Goal: Transaction & Acquisition: Purchase product/service

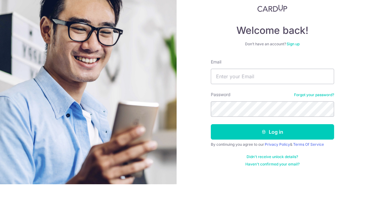
scroll to position [59, 0]
type input "[EMAIL_ADDRESS][DOMAIN_NAME]"
click at [272, 164] on button "Log in" at bounding box center [272, 171] width 123 height 15
click at [221, 164] on button "Log in" at bounding box center [272, 171] width 123 height 15
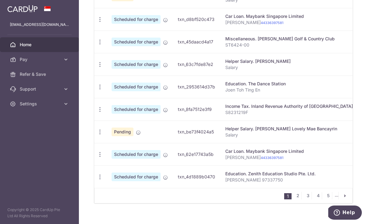
scroll to position [257, 0]
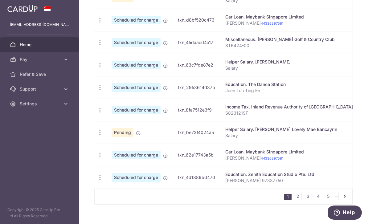
click at [97, 181] on icon "button" at bounding box center [100, 177] width 6 height 6
click at [112, 198] on span "Update payment" at bounding box center [133, 194] width 42 height 7
radio input "true"
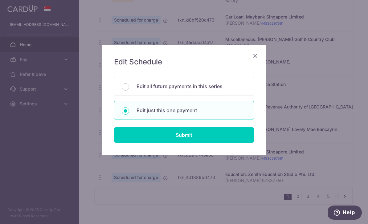
click at [134, 87] on div "Edit all future payments in this series" at bounding box center [184, 86] width 140 height 19
radio input "true"
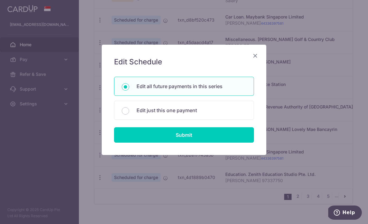
click at [145, 135] on input "Submit" at bounding box center [184, 134] width 140 height 15
radio input "true"
type input "587.10"
type input "[PERSON_NAME] 97337750"
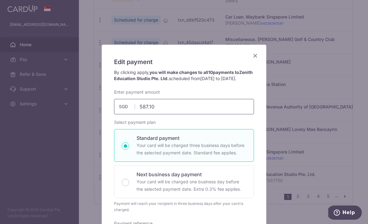
click at [172, 110] on input "587.10" at bounding box center [184, 106] width 140 height 15
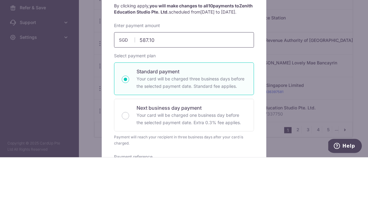
scroll to position [255, 0]
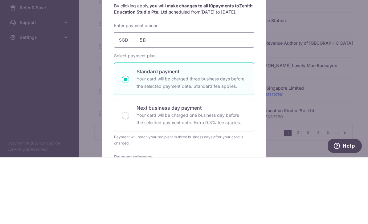
type input "5"
type input "9"
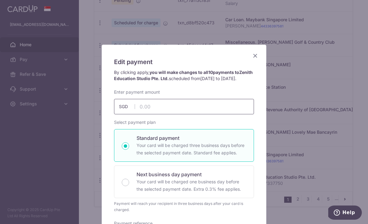
click at [144, 110] on input "text" at bounding box center [184, 106] width 140 height 15
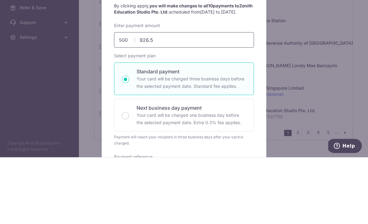
type input "926.50"
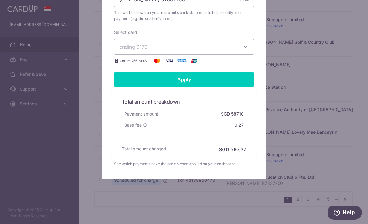
scroll to position [245, 0]
click at [134, 81] on input "Apply" at bounding box center [184, 79] width 140 height 15
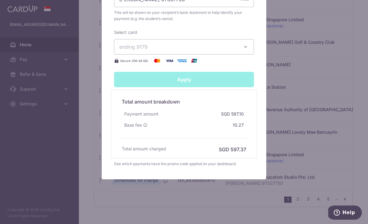
type input "Successfully Applied"
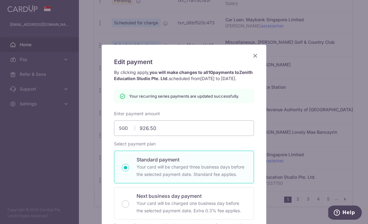
scroll to position [0, 0]
click at [252, 58] on icon "Close" at bounding box center [254, 56] width 7 height 8
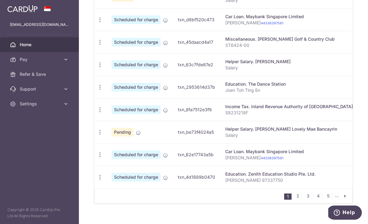
scroll to position [257, 0]
click at [97, 181] on icon "button" at bounding box center [100, 177] width 6 height 6
click at [112, 198] on span "Update payment" at bounding box center [133, 194] width 42 height 7
radio input "true"
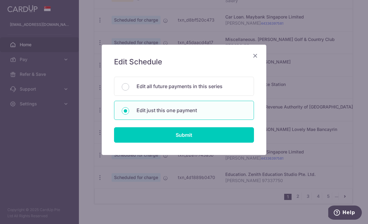
click at [135, 135] on input "Submit" at bounding box center [184, 134] width 140 height 15
radio input "true"
type input "926.50"
type input "[DATE]"
type input "[PERSON_NAME] 97337750"
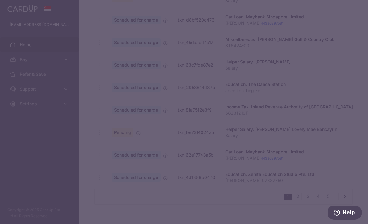
type input "ZENITH175"
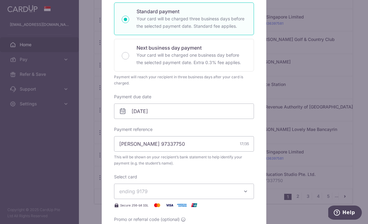
scroll to position [121, 0]
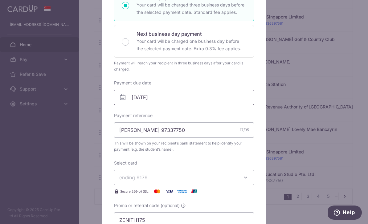
click at [122, 93] on input "[DATE]" at bounding box center [184, 97] width 140 height 15
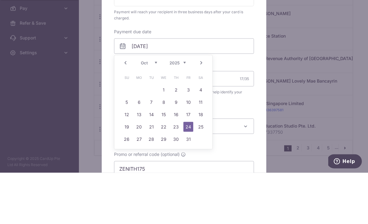
scroll to position [20, 0]
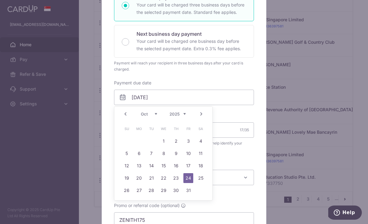
click at [60, 209] on div "Edit payment By clicking apply, you will make changes to all payments to Zenith…" at bounding box center [184, 112] width 368 height 224
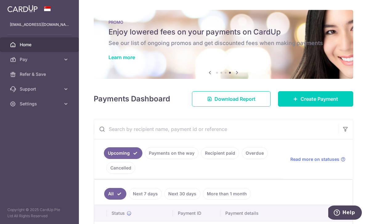
scroll to position [43, 0]
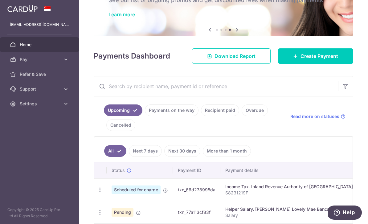
click at [308, 60] on span "Create Payment" at bounding box center [319, 55] width 38 height 7
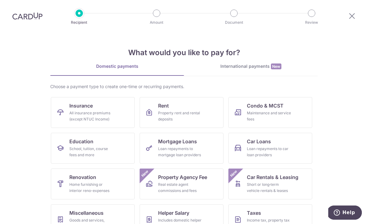
click at [71, 148] on div "School, tuition, course fees and more" at bounding box center [91, 152] width 44 height 12
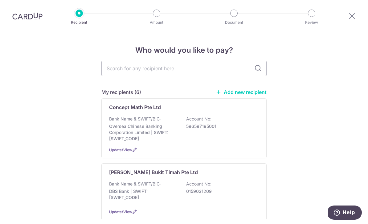
click at [245, 93] on link "Add new recipient" at bounding box center [241, 92] width 51 height 6
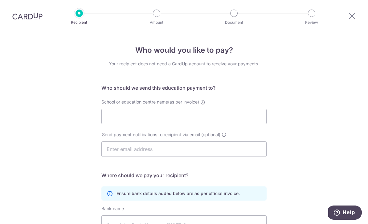
click at [349, 14] on icon at bounding box center [351, 16] width 7 height 8
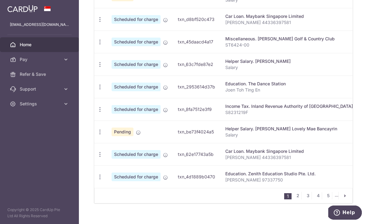
scroll to position [250, 0]
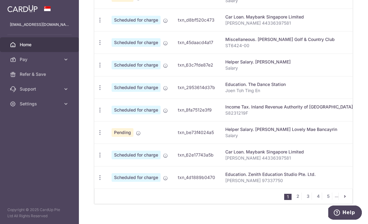
click at [97, 181] on icon "button" at bounding box center [100, 177] width 6 height 6
click at [112, 198] on span "Update payment" at bounding box center [133, 194] width 42 height 7
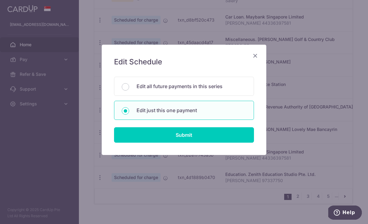
click at [152, 139] on input "Submit" at bounding box center [184, 134] width 140 height 15
radio input "true"
type input "926.50"
type input "24/10/2025"
type input "Joey Toh 97337750"
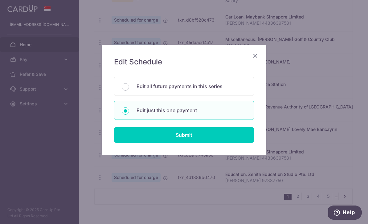
type input "ZENITH175"
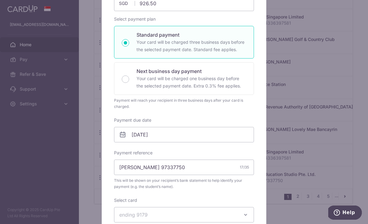
scroll to position [84, 0]
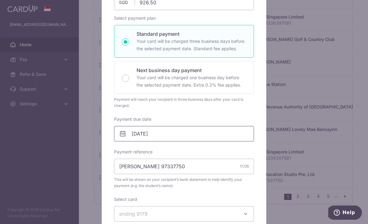
click at [125, 138] on input "24/10/2025" at bounding box center [184, 133] width 140 height 15
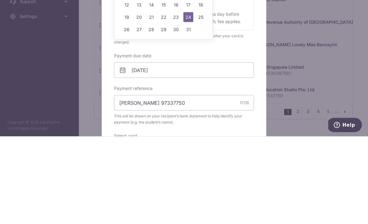
scroll to position [20, 0]
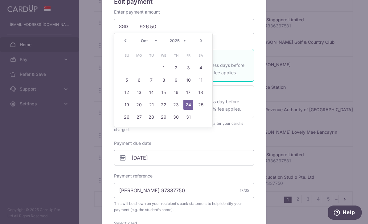
click at [125, 40] on link "Prev" at bounding box center [125, 40] width 7 height 7
click at [186, 79] on link "12" at bounding box center [188, 80] width 10 height 10
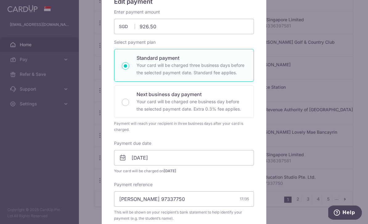
click at [123, 158] on icon at bounding box center [122, 157] width 7 height 7
click at [119, 156] on input "12/09/2025" at bounding box center [184, 157] width 140 height 15
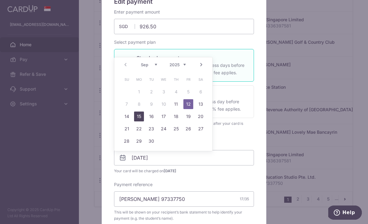
click at [137, 119] on link "15" at bounding box center [139, 116] width 10 height 10
type input "15/09/2025"
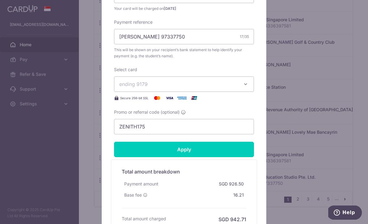
scroll to position [223, 0]
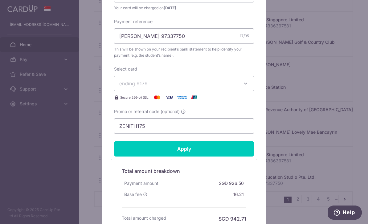
click at [156, 151] on input "Apply" at bounding box center [184, 148] width 140 height 15
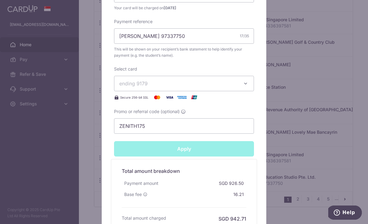
type input "Successfully Applied"
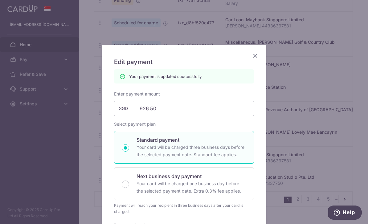
scroll to position [0, 0]
click at [253, 57] on icon "Close" at bounding box center [254, 56] width 7 height 8
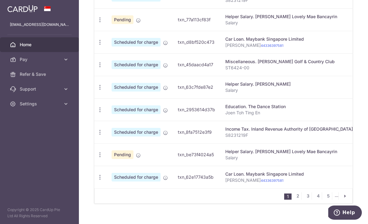
scroll to position [257, 0]
click at [294, 200] on link "2" at bounding box center [297, 195] width 7 height 7
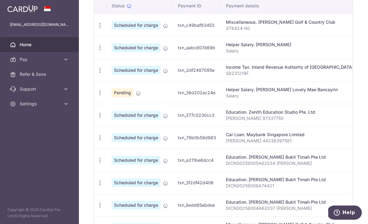
scroll to position [211, 0]
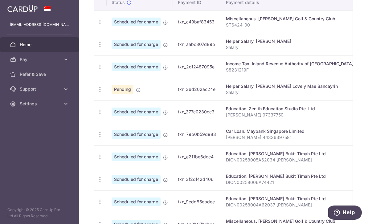
click at [97, 115] on icon "button" at bounding box center [100, 112] width 6 height 6
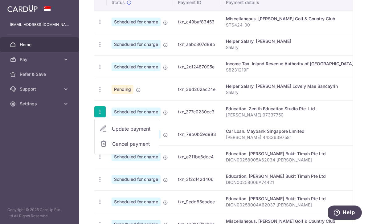
click at [112, 132] on span "Update payment" at bounding box center [133, 128] width 42 height 7
radio input "true"
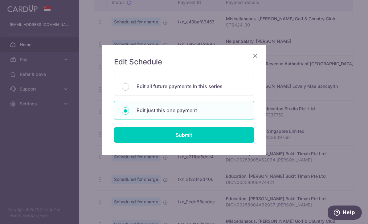
click at [143, 137] on input "Submit" at bounding box center [184, 134] width 140 height 15
radio input "true"
type input "926.50"
type input "24/11/2025"
type input "Joey Toh 97337750"
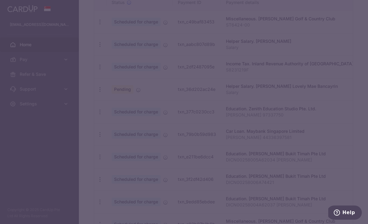
type input "ZENITH175"
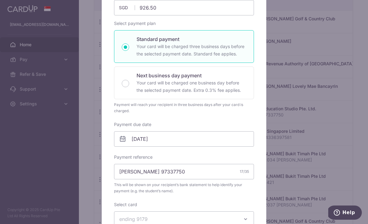
scroll to position [86, 0]
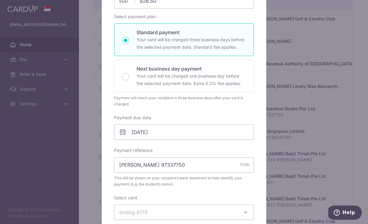
click at [122, 133] on icon at bounding box center [122, 131] width 7 height 7
click at [124, 133] on icon at bounding box center [122, 131] width 7 height 7
click at [123, 134] on icon at bounding box center [122, 131] width 7 height 7
click at [121, 127] on input "24/11/2025" at bounding box center [184, 131] width 140 height 15
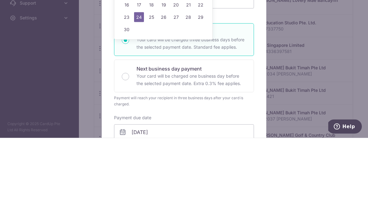
scroll to position [20, 0]
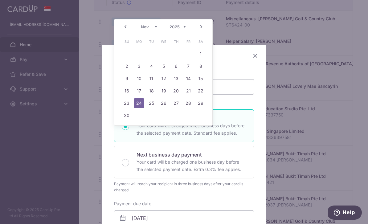
click at [146, 26] on select "Sep Oct Nov Dec" at bounding box center [149, 26] width 16 height 5
click at [257, 55] on icon "Close" at bounding box center [254, 56] width 7 height 8
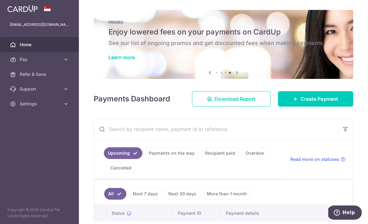
scroll to position [0, 0]
click at [296, 99] on link "Create Payment" at bounding box center [315, 98] width 75 height 15
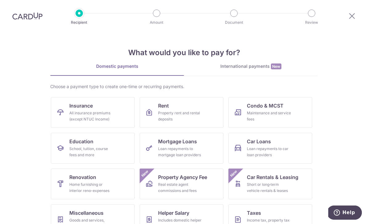
click at [89, 150] on div "School, tuition, course fees and more" at bounding box center [91, 152] width 44 height 12
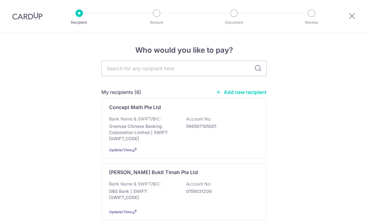
click at [116, 76] on input "text" at bounding box center [183, 68] width 165 height 15
type input "Ze"
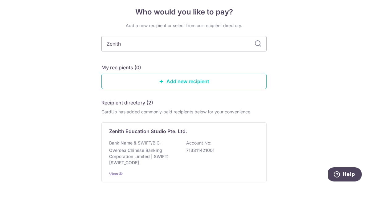
type input "Zenigh"
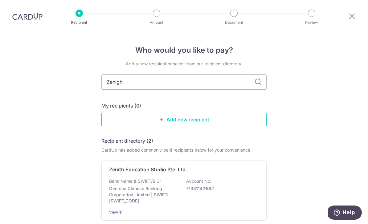
scroll to position [6, 0]
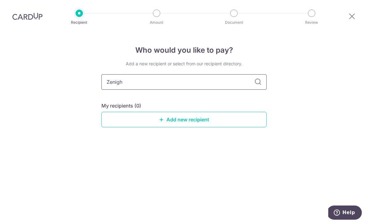
click at [154, 74] on input "Zenigh" at bounding box center [183, 81] width 165 height 15
type input "Zeni"
click at [56, 57] on div "Who would you like to pay? Add a new recipient or select from our recipient dir…" at bounding box center [184, 128] width 368 height 192
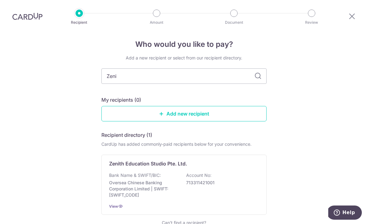
click at [142, 160] on p "Zenith Education Studio Pte. Ltd." at bounding box center [148, 163] width 78 height 7
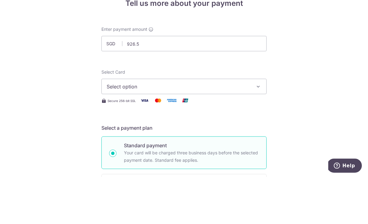
type input "926.50"
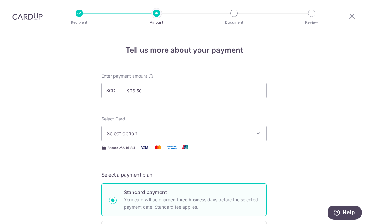
click at [111, 130] on span "Select option" at bounding box center [179, 133] width 144 height 7
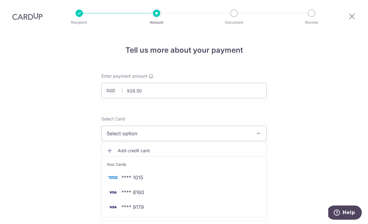
click at [152, 203] on span "**** 9179" at bounding box center [184, 206] width 155 height 7
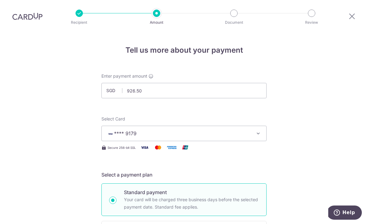
scroll to position [0, 0]
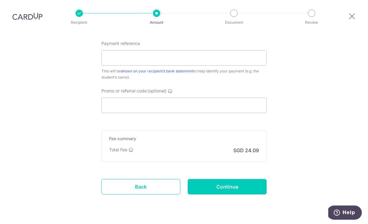
scroll to position [348, 0]
click at [122, 180] on link "Back" at bounding box center [140, 187] width 79 height 15
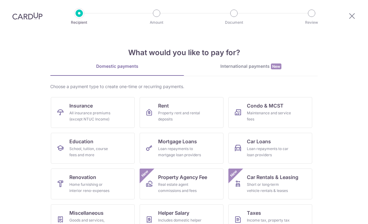
click at [82, 26] on header "Recipient Amount Document Review" at bounding box center [184, 16] width 368 height 32
click at [26, 15] on img at bounding box center [27, 15] width 30 height 7
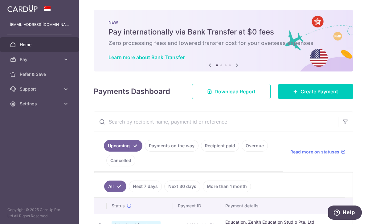
click at [0, 0] on icon "button" at bounding box center [0, 0] width 0 height 0
click at [67, 107] on icon at bounding box center [66, 104] width 6 height 6
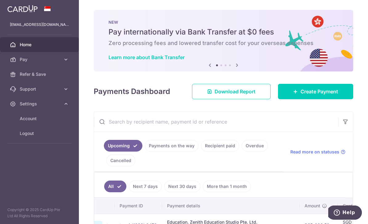
click at [20, 135] on span "Logout" at bounding box center [40, 133] width 41 height 6
